Goal: Find contact information: Find contact information

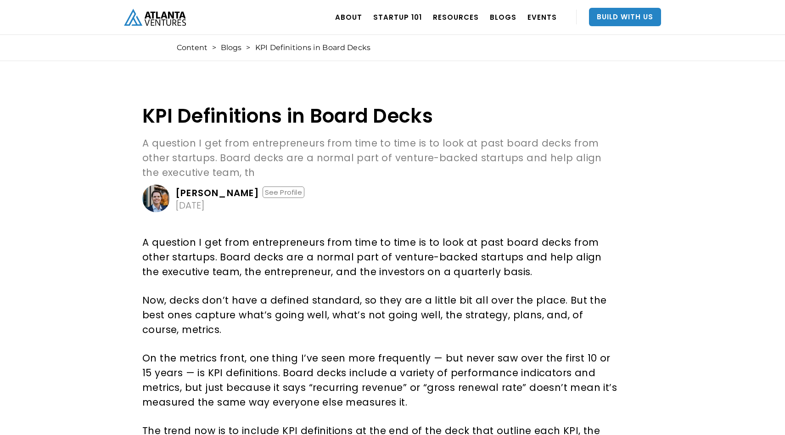
click at [151, 15] on img "home" at bounding box center [155, 17] width 62 height 17
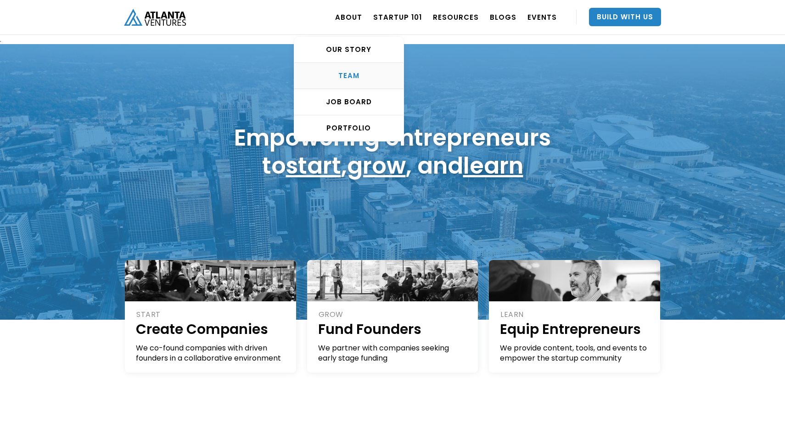
click at [358, 79] on div "TEAM" at bounding box center [348, 75] width 109 height 9
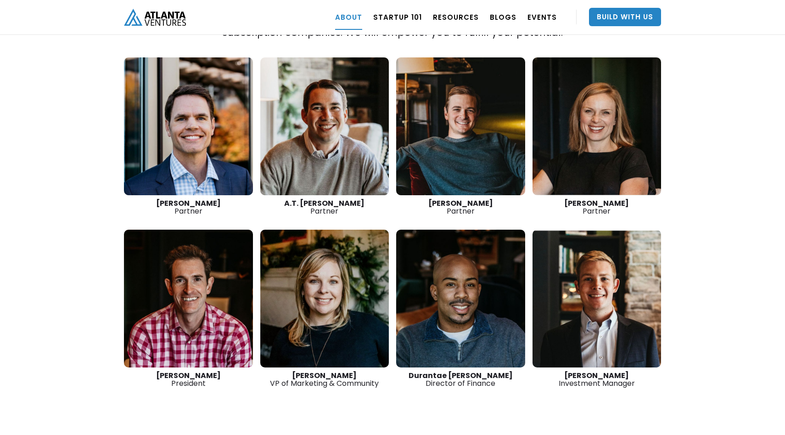
scroll to position [1322, 0]
click at [195, 273] on link at bounding box center [188, 298] width 129 height 138
